Goal: Task Accomplishment & Management: Manage account settings

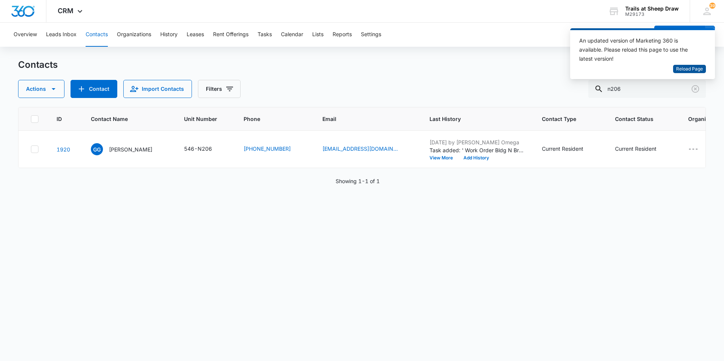
click at [695, 67] on span "Reload Page" at bounding box center [689, 69] width 27 height 7
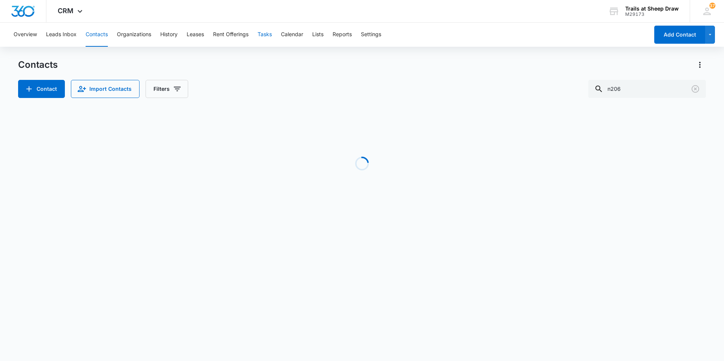
click at [268, 38] on button "Tasks" at bounding box center [265, 35] width 14 height 24
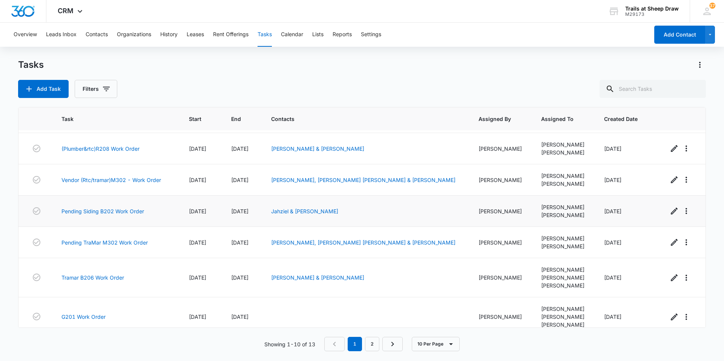
scroll to position [132, 0]
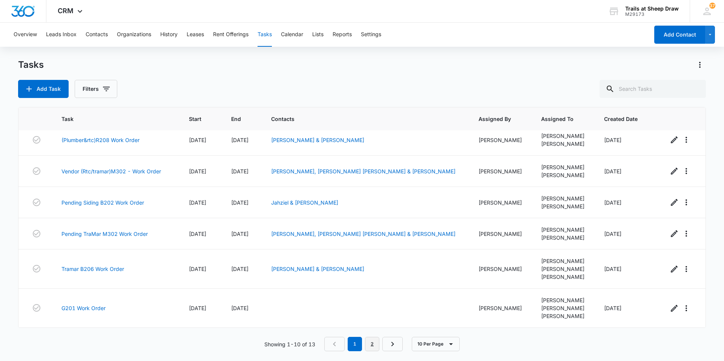
click at [376, 348] on link "2" at bounding box center [372, 344] width 14 height 14
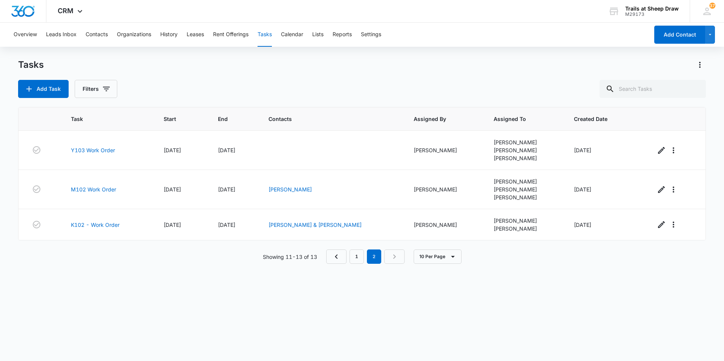
scroll to position [0, 0]
click at [356, 261] on link "1" at bounding box center [357, 257] width 14 height 14
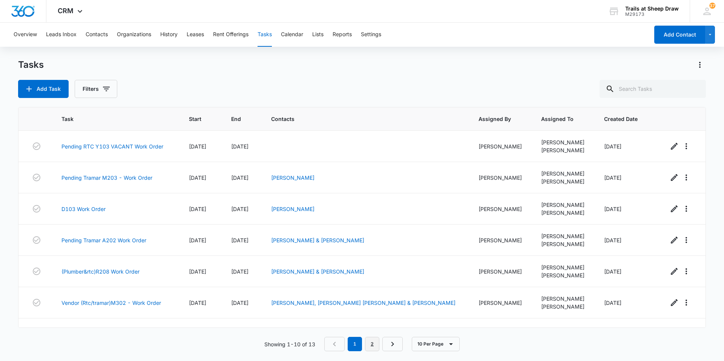
click at [371, 344] on link "2" at bounding box center [372, 344] width 14 height 14
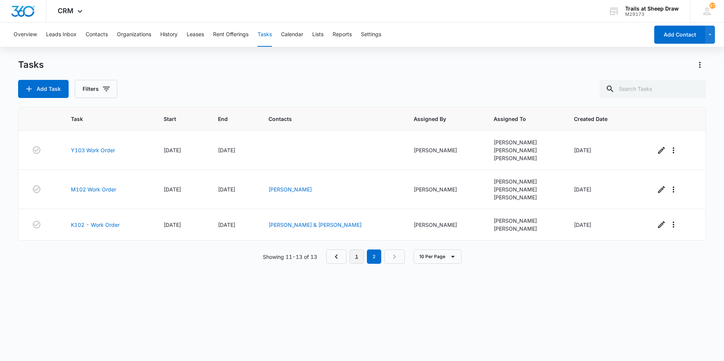
click at [360, 259] on link "1" at bounding box center [357, 257] width 14 height 14
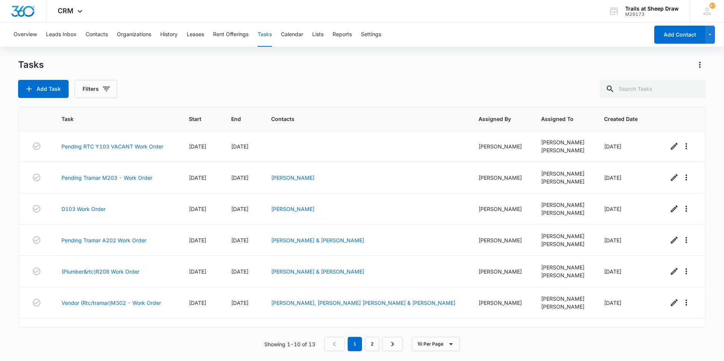
click at [659, 98] on div "Tasks Add Task Filters Task Start End Contacts Assigned By Assigned To Created …" at bounding box center [362, 210] width 688 height 302
click at [663, 86] on input "text" at bounding box center [653, 89] width 106 height 18
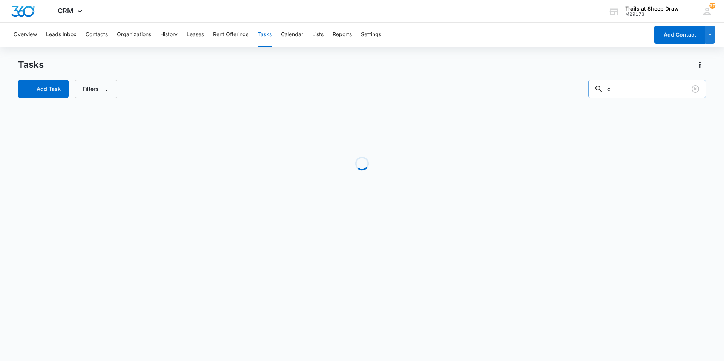
click at [663, 86] on input "d" at bounding box center [647, 89] width 118 height 18
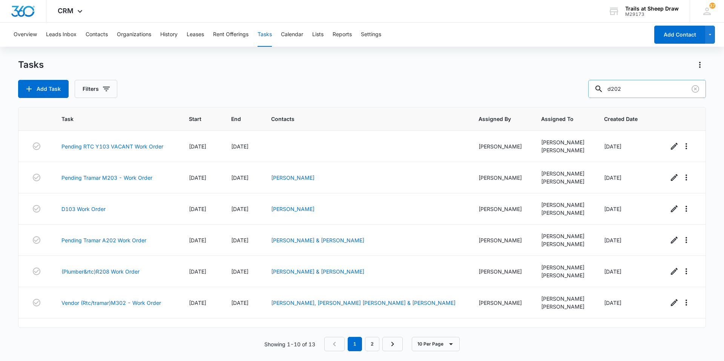
type input "d202"
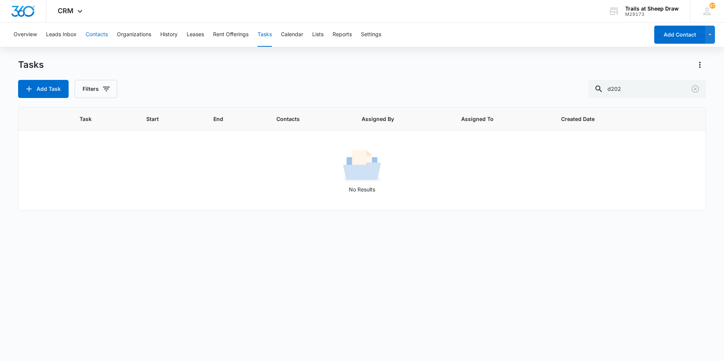
click at [99, 39] on button "Contacts" at bounding box center [97, 35] width 22 height 24
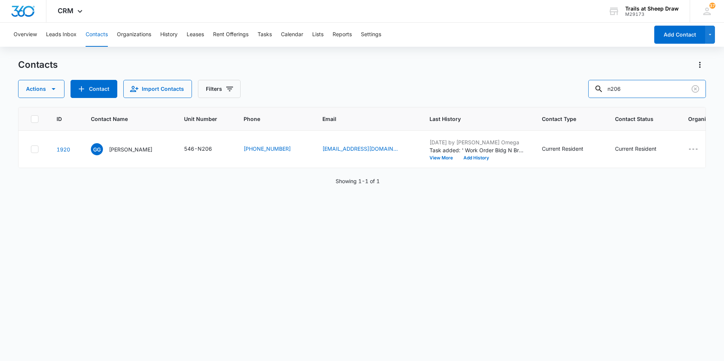
drag, startPoint x: 652, startPoint y: 93, endPoint x: 577, endPoint y: 95, distance: 75.0
click at [577, 95] on div "Actions Contact Import Contacts Filters n206" at bounding box center [362, 89] width 688 height 18
type input "d202"
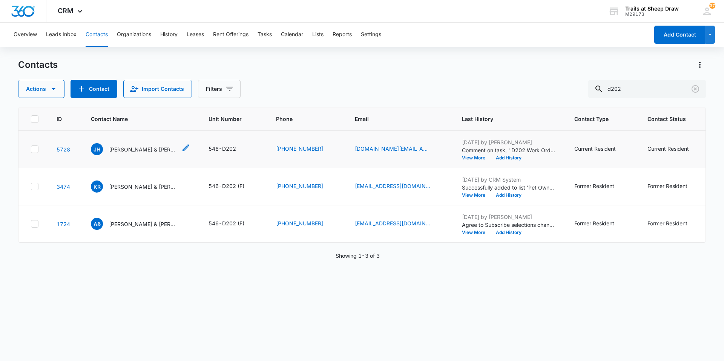
click at [115, 150] on p "[PERSON_NAME] & [PERSON_NAME]" at bounding box center [143, 150] width 68 height 8
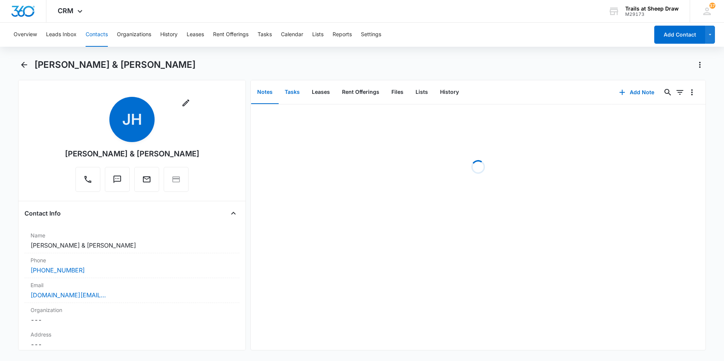
click at [290, 91] on button "Tasks" at bounding box center [292, 92] width 27 height 23
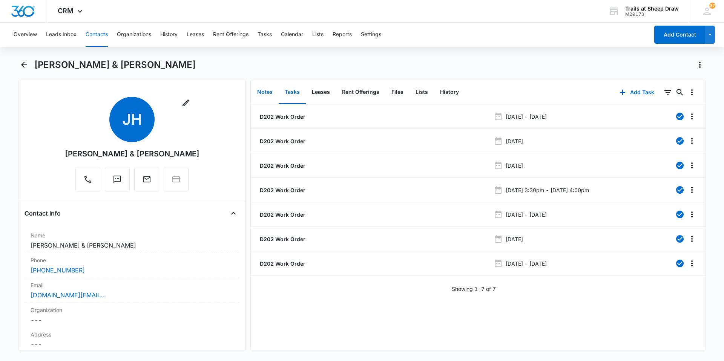
click at [265, 97] on button "Notes" at bounding box center [265, 92] width 28 height 23
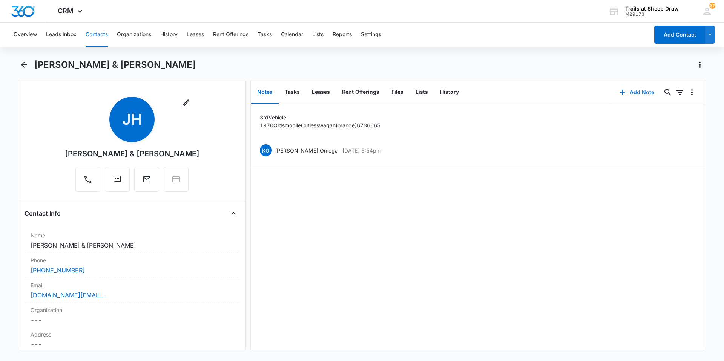
click at [631, 90] on button "Add Note" at bounding box center [637, 92] width 50 height 18
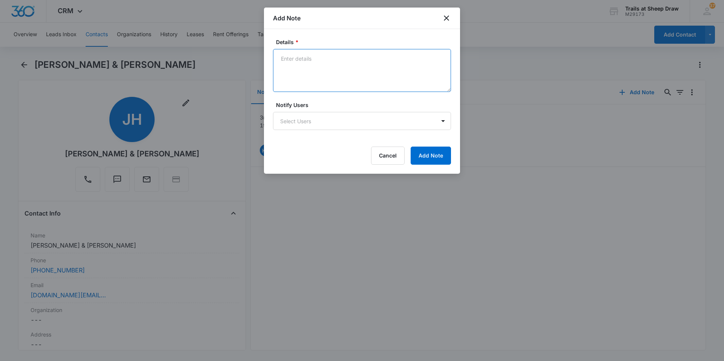
click at [340, 66] on textarea "Details *" at bounding box center [362, 70] width 178 height 43
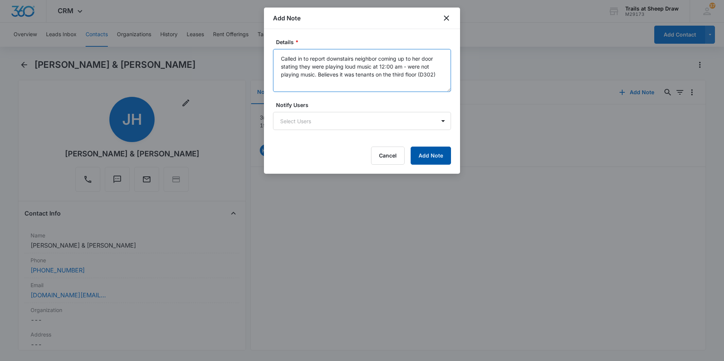
type textarea "Called in to report downstairs neighbor coming up to her door stating they were…"
click at [437, 161] on button "Add Note" at bounding box center [431, 156] width 40 height 18
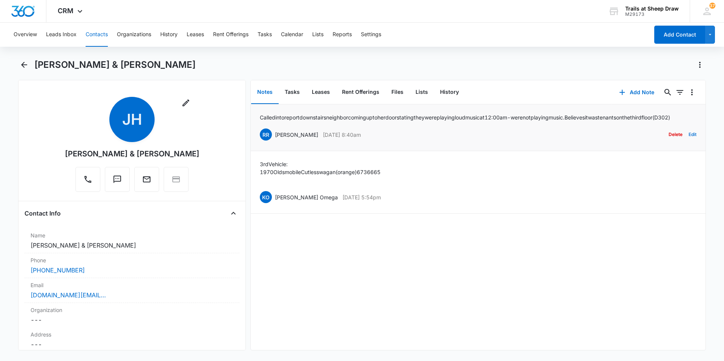
click at [689, 142] on button "Edit" at bounding box center [693, 134] width 8 height 14
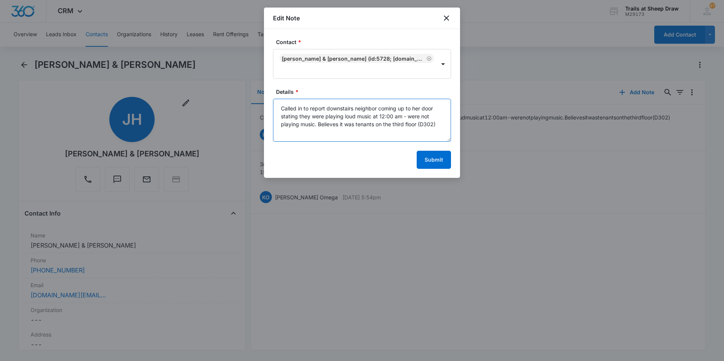
click at [445, 121] on textarea "Called in to report downstairs neighbor coming up to her door stating they were…" at bounding box center [362, 120] width 178 height 43
click at [445, 125] on textarea "Called in to report downstairs neighbor coming up to her door stating they were…" at bounding box center [362, 120] width 178 height 43
click at [448, 121] on textarea "Called in to report downstairs neighbor coming up to her door stating they were…" at bounding box center [362, 120] width 178 height 43
click at [437, 118] on textarea "Called in to report downstairs neighbor coming up to her door stating they were…" at bounding box center [362, 120] width 178 height 43
click at [438, 108] on textarea "Called in to report downstairs neighbor coming up to her door stating they were…" at bounding box center [362, 120] width 178 height 43
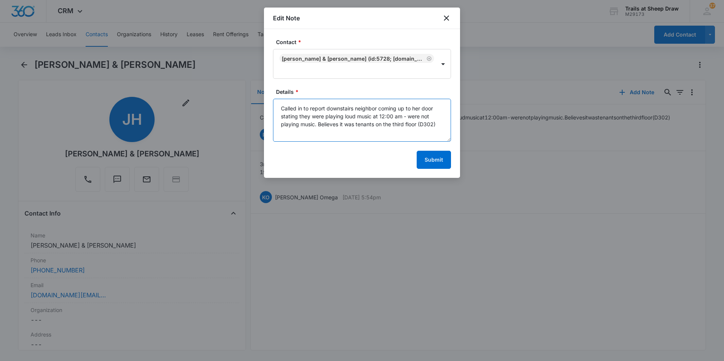
click at [434, 115] on textarea "Called in to report downstairs neighbor coming up to her door stating they were…" at bounding box center [362, 120] width 178 height 43
click at [440, 121] on textarea "Called in to report downstairs neighbor coming up to her door stating they were…" at bounding box center [362, 120] width 178 height 43
click at [429, 115] on textarea "Called in to report downstairs neighbor coming up to her door stating they were…" at bounding box center [362, 120] width 178 height 43
click at [438, 108] on textarea "Called in to report downstairs neighbor coming up to her door stating they were…" at bounding box center [362, 120] width 178 height 43
click at [438, 121] on textarea "Called in to report downstairs neighbor coming up to her door stating they were…" at bounding box center [362, 120] width 178 height 43
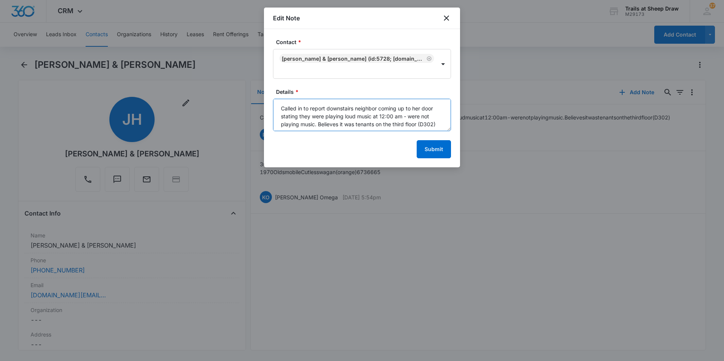
drag, startPoint x: 449, startPoint y: 141, endPoint x: 465, endPoint y: 130, distance: 18.7
click at [465, 130] on body "CRM Apps Reputation Websites Forms CRM Email Social Content Ads Intelligence Fi…" at bounding box center [362, 180] width 724 height 361
click at [447, 133] on form "Contact * [PERSON_NAME] & [PERSON_NAME] (ID:5728; [DOMAIN_NAME][EMAIL_ADDRESS][…" at bounding box center [362, 98] width 178 height 120
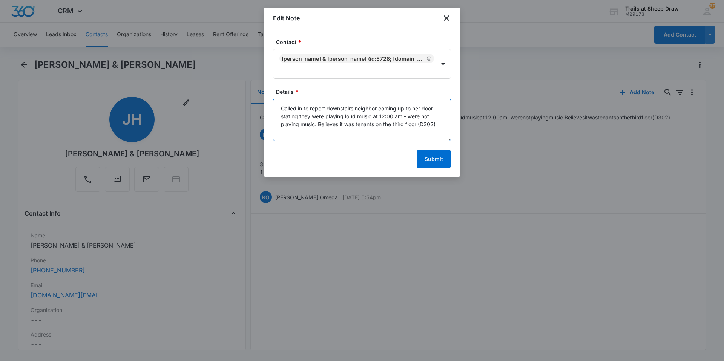
drag, startPoint x: 449, startPoint y: 129, endPoint x: 448, endPoint y: 138, distance: 9.9
click at [448, 138] on textarea "Called in to report downstairs neighbor coming up to her door stating they were…" at bounding box center [362, 120] width 178 height 42
click at [442, 124] on textarea "Called in to report downstairs neighbor coming up to her door stating they were…" at bounding box center [362, 120] width 178 height 42
click at [398, 122] on textarea "Called in to report downstairs neighbor coming up to her door stating they were…" at bounding box center [362, 120] width 178 height 42
drag, startPoint x: 442, startPoint y: 121, endPoint x: 280, endPoint y: 112, distance: 162.8
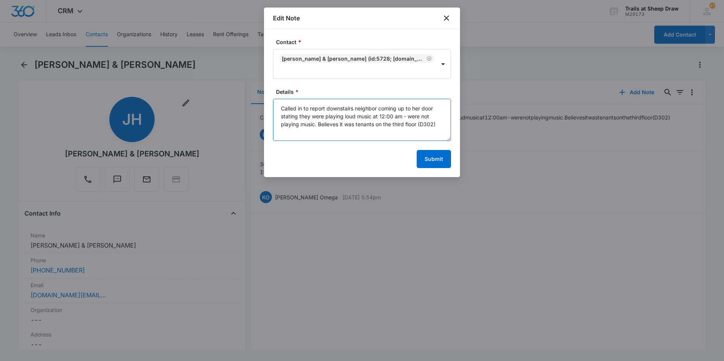
click at [280, 112] on textarea "Called in to report downstairs neighbor coming up to her door stating they were…" at bounding box center [362, 120] width 178 height 42
click at [307, 108] on textarea "D202 hear loud music playing around 12:00 am. Thought it was D102 initially so …" at bounding box center [362, 120] width 178 height 42
click at [380, 117] on textarea "D202 heard loud music playing around 12:00 am. Thought it was D102 initially so…" at bounding box center [362, 120] width 178 height 42
click at [328, 134] on textarea "D202 heard loud music playing around 12:00 am. Thought it was D102 initially so…" at bounding box center [362, 120] width 178 height 42
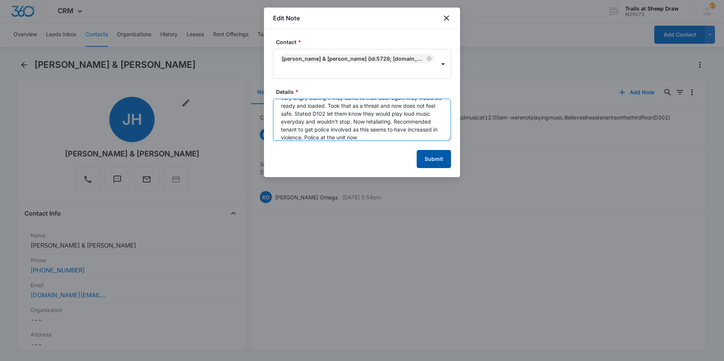
type textarea "D202 heard loud music playing around 12:00 am. Thought it was D102 initially so…"
click at [440, 159] on button "Submit" at bounding box center [434, 159] width 34 height 18
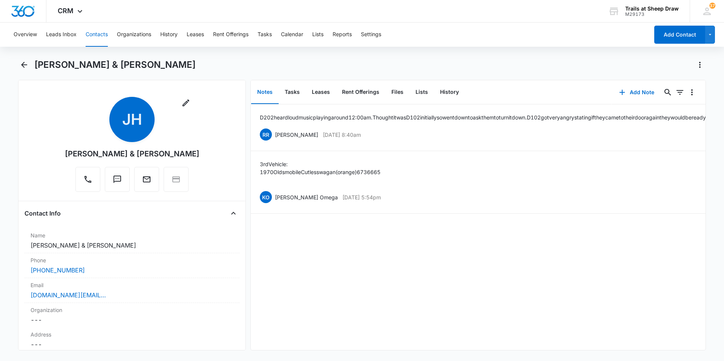
click at [105, 35] on button "Contacts" at bounding box center [97, 35] width 22 height 24
